Goal: Information Seeking & Learning: Understand process/instructions

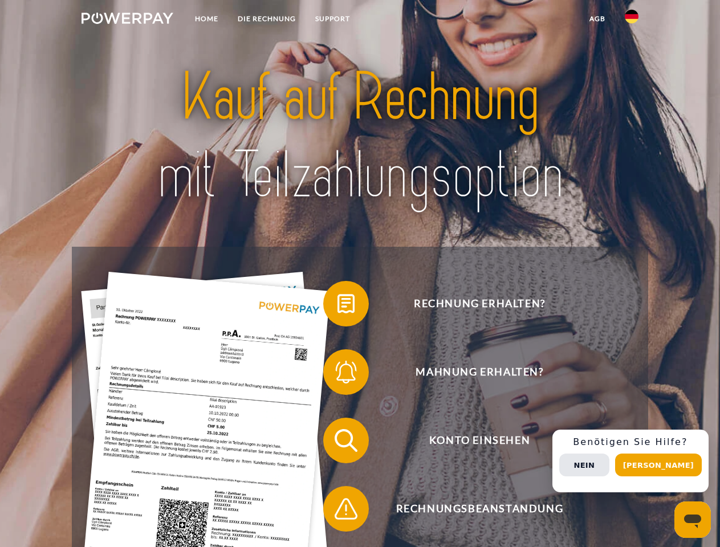
click at [127, 20] on img at bounding box center [128, 18] width 92 height 11
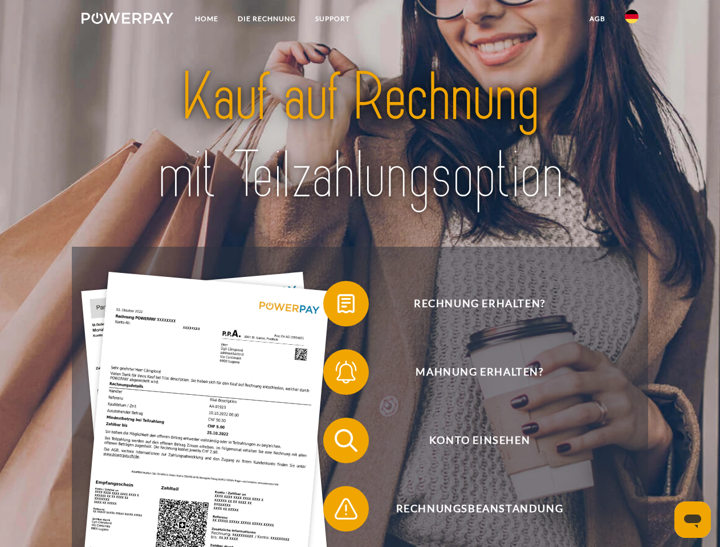
click at [632, 20] on img at bounding box center [632, 17] width 14 height 14
click at [597, 19] on link "agb" at bounding box center [597, 19] width 35 height 21
click at [338, 306] on span at bounding box center [328, 303] width 57 height 57
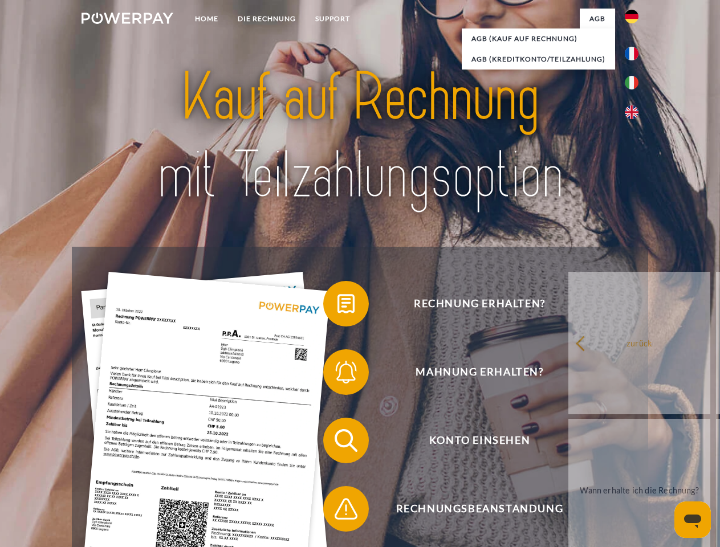
click at [338, 375] on span at bounding box center [328, 372] width 57 height 57
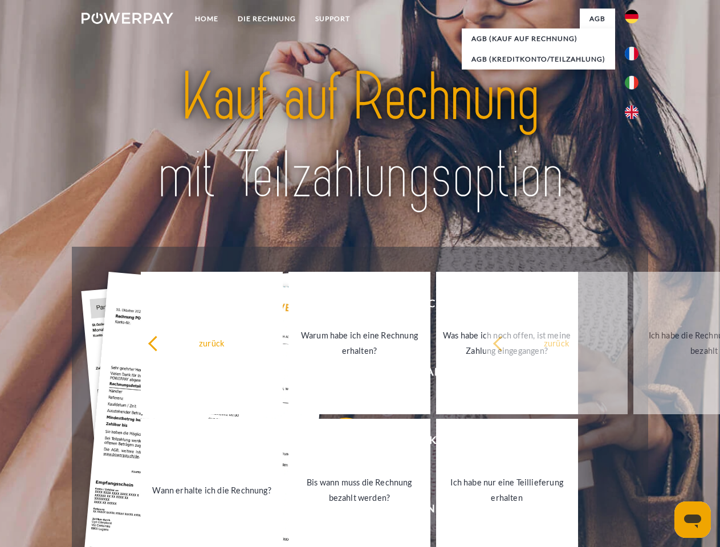
click at [338, 443] on link "Bis wann muss die Rechnung bezahlt werden?" at bounding box center [359, 490] width 142 height 143
click at [338, 511] on span at bounding box center [328, 509] width 57 height 57
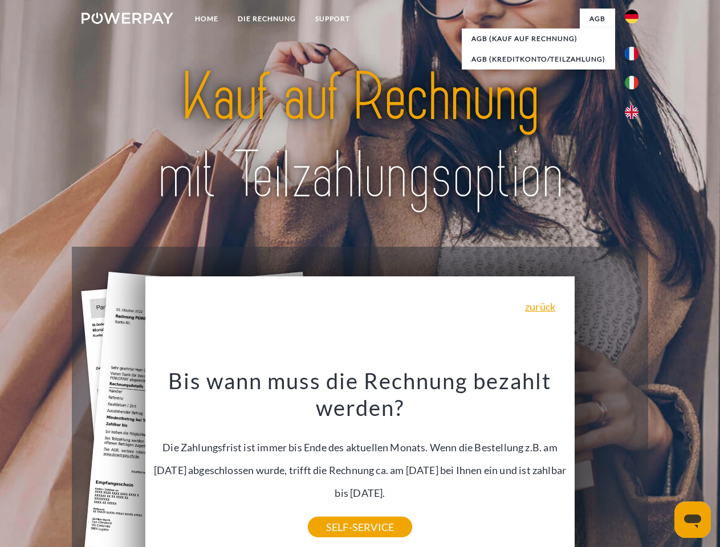
click at [635, 461] on div "Rechnung erhalten? Mahnung erhalten? Konto einsehen" at bounding box center [360, 475] width 576 height 456
click at [607, 464] on span "Konto einsehen" at bounding box center [479, 441] width 279 height 46
click at [662, 465] on header "Home DIE RECHNUNG SUPPORT" at bounding box center [360, 393] width 720 height 787
